Goal: Transaction & Acquisition: Purchase product/service

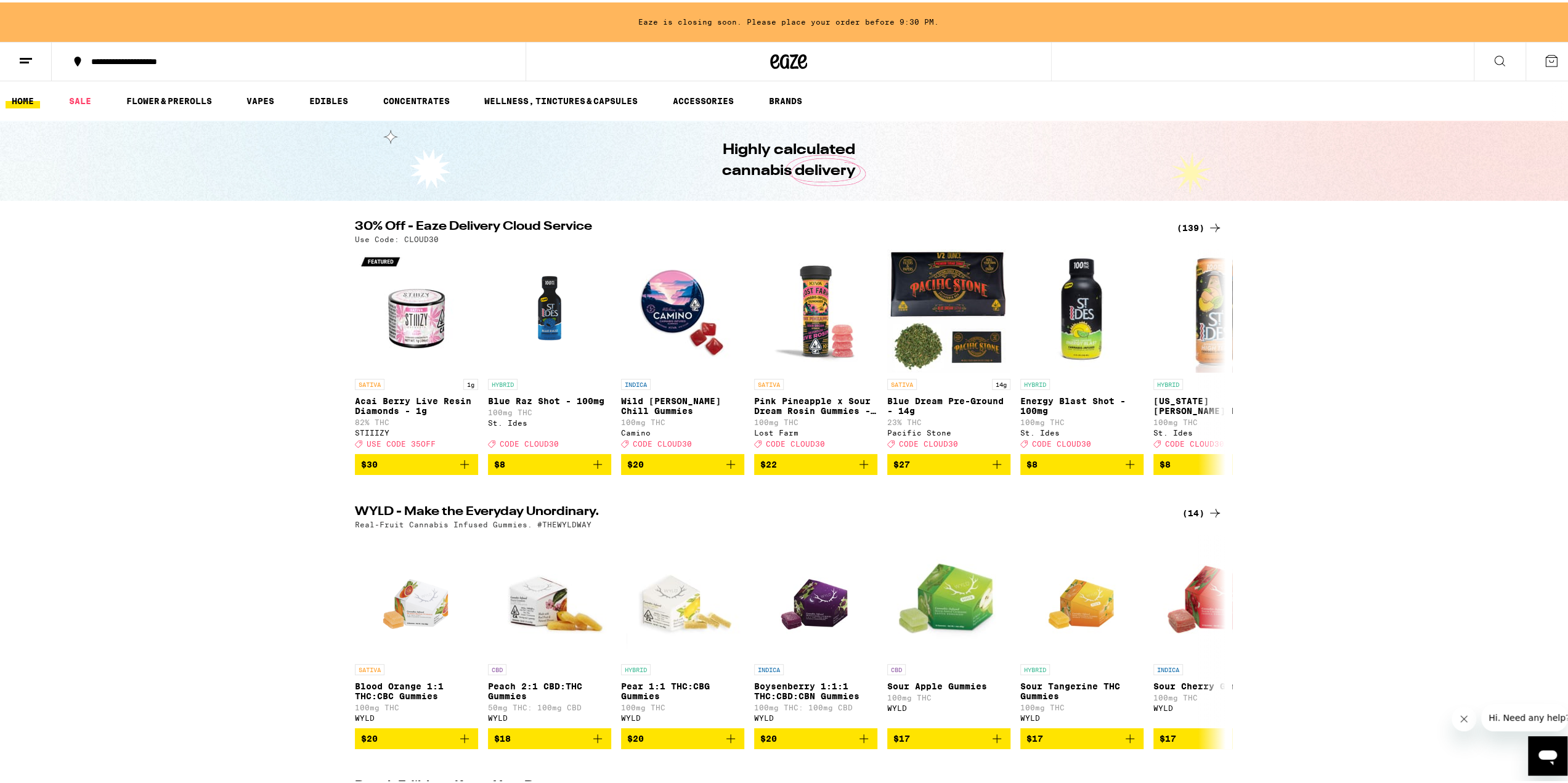
click at [1190, 228] on div "(139)" at bounding box center [1200, 225] width 46 height 14
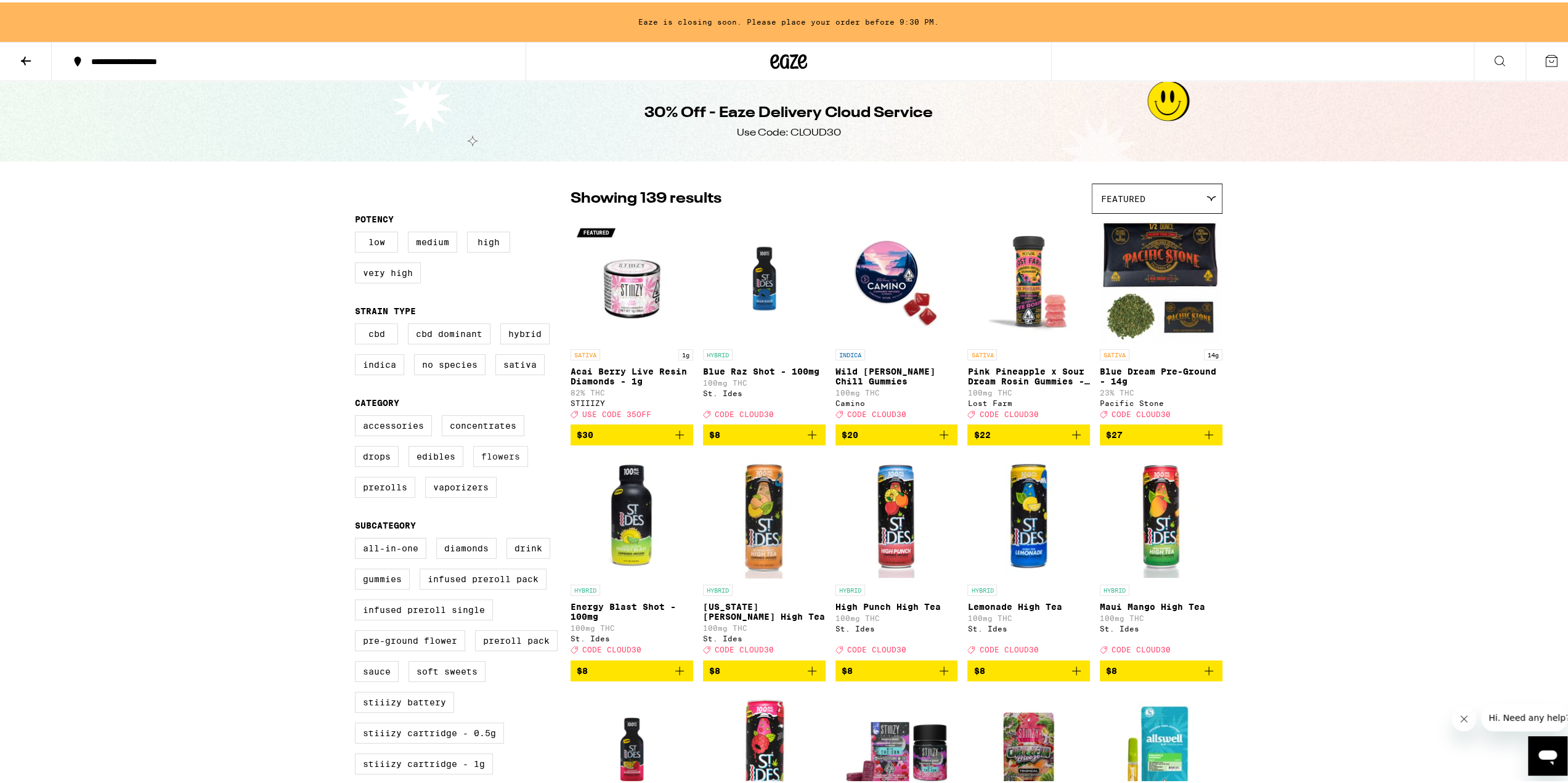
click at [487, 464] on label "Flowers" at bounding box center [501, 454] width 55 height 21
click at [358, 416] on input "Flowers" at bounding box center [357, 415] width 1 height 1
checkbox input "true"
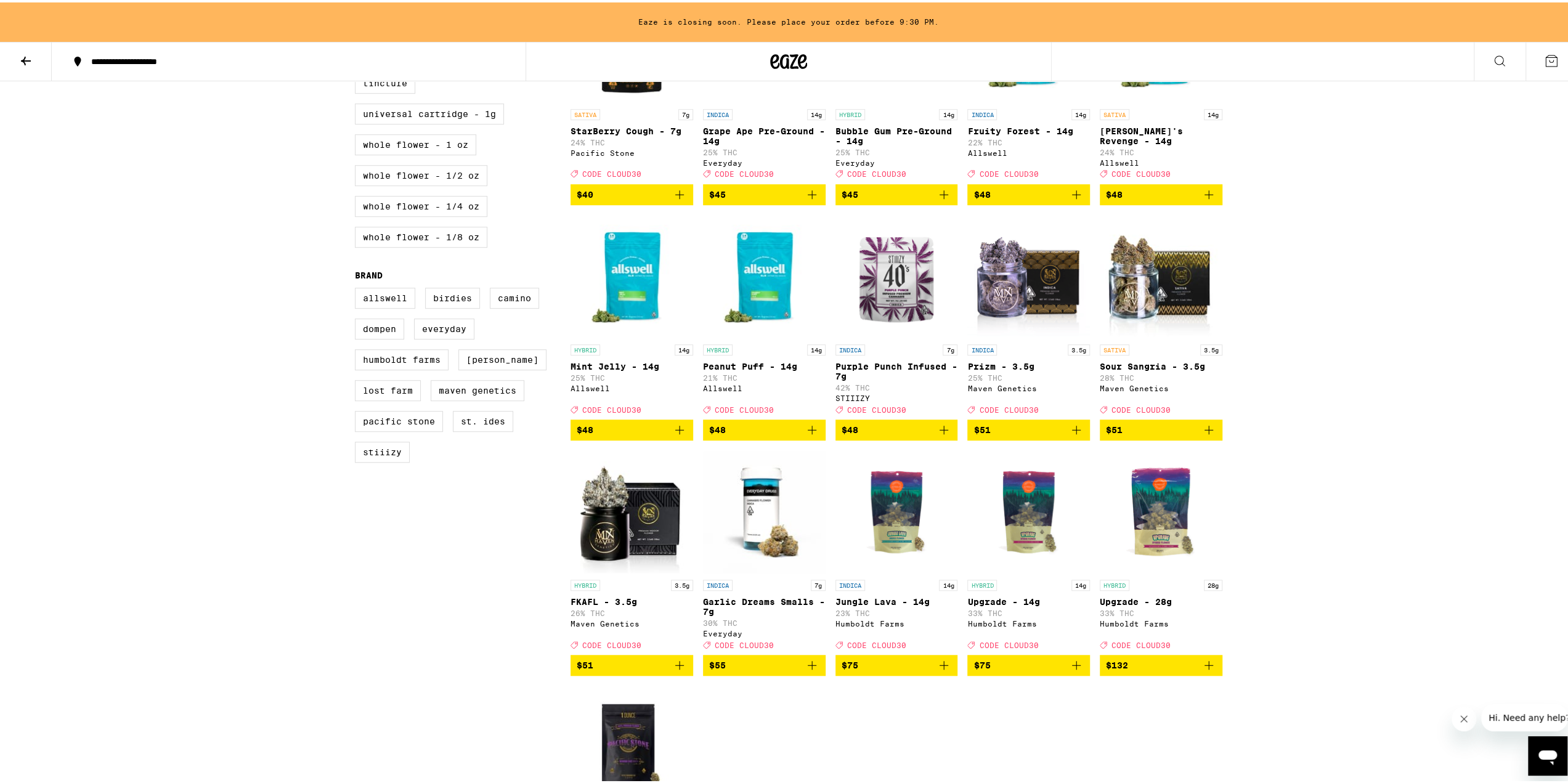
scroll to position [555, 0]
